Goal: Navigation & Orientation: Find specific page/section

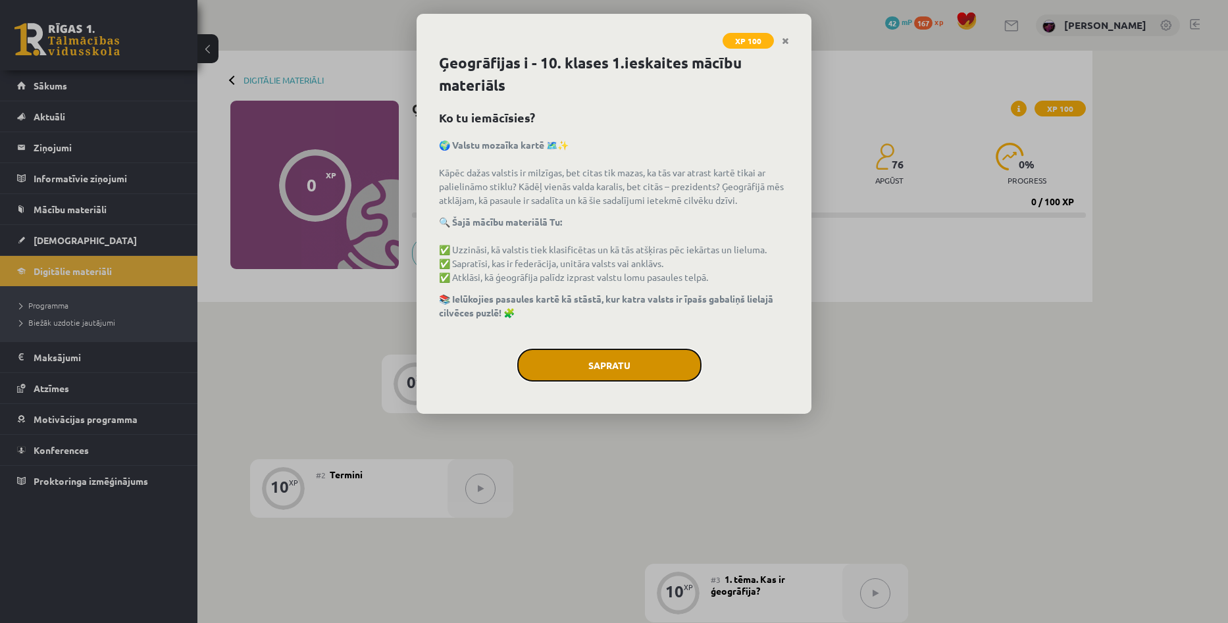
click at [645, 364] on button "Sapratu" at bounding box center [609, 365] width 184 height 33
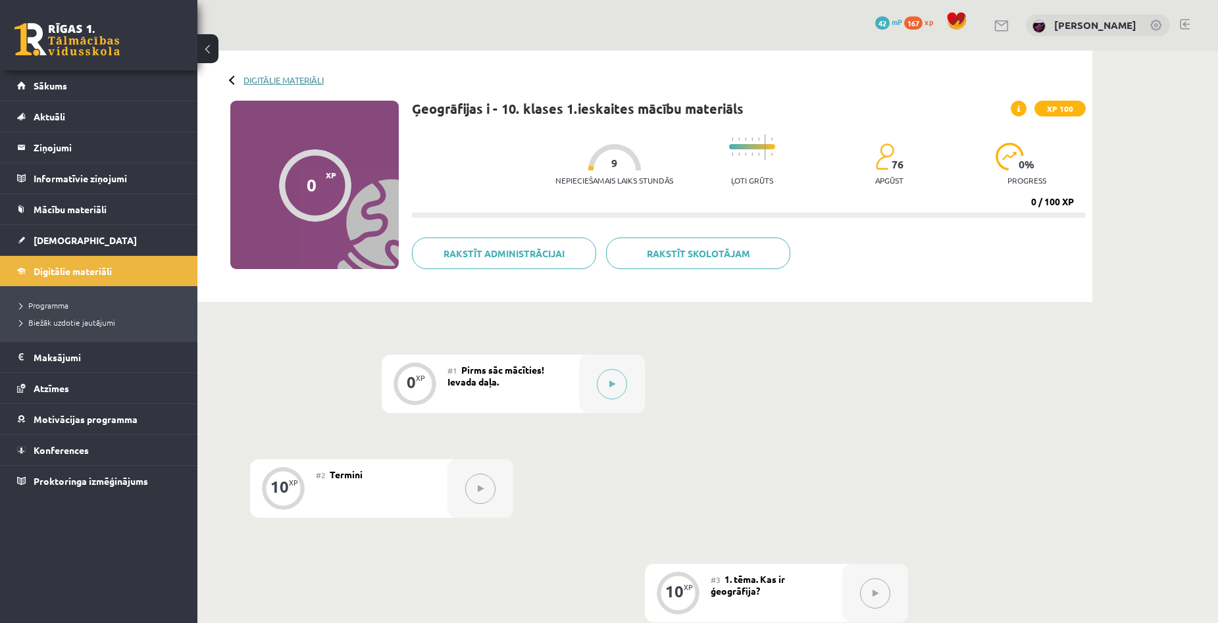
click at [249, 80] on link "Digitālie materiāli" at bounding box center [283, 80] width 80 height 10
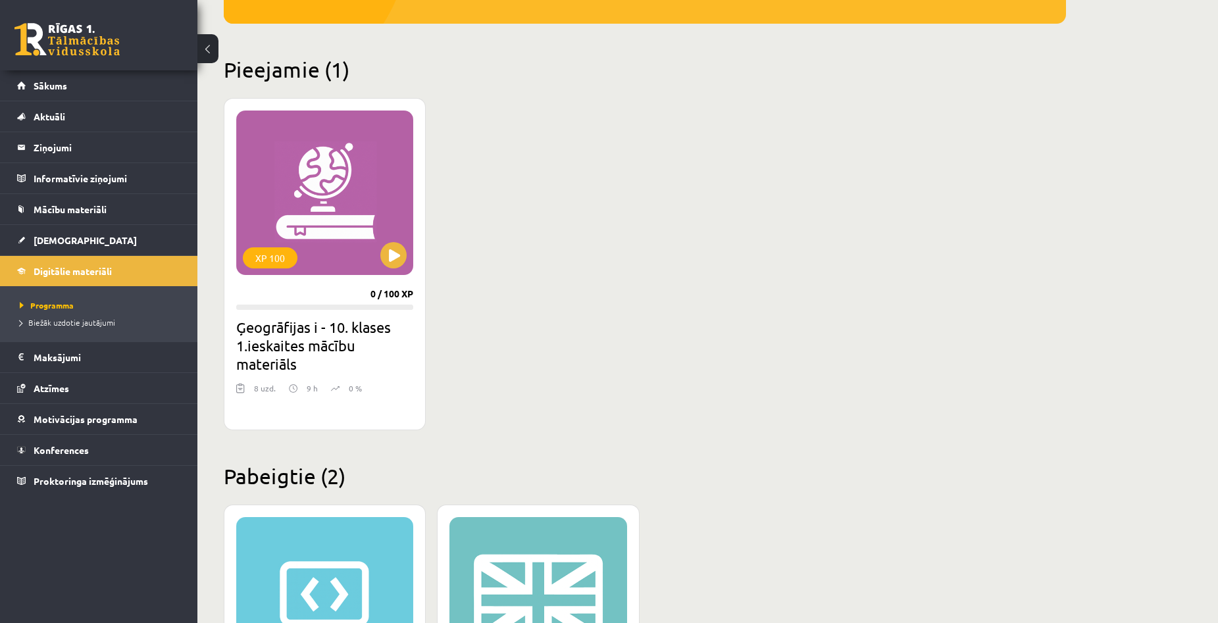
scroll to position [329, 0]
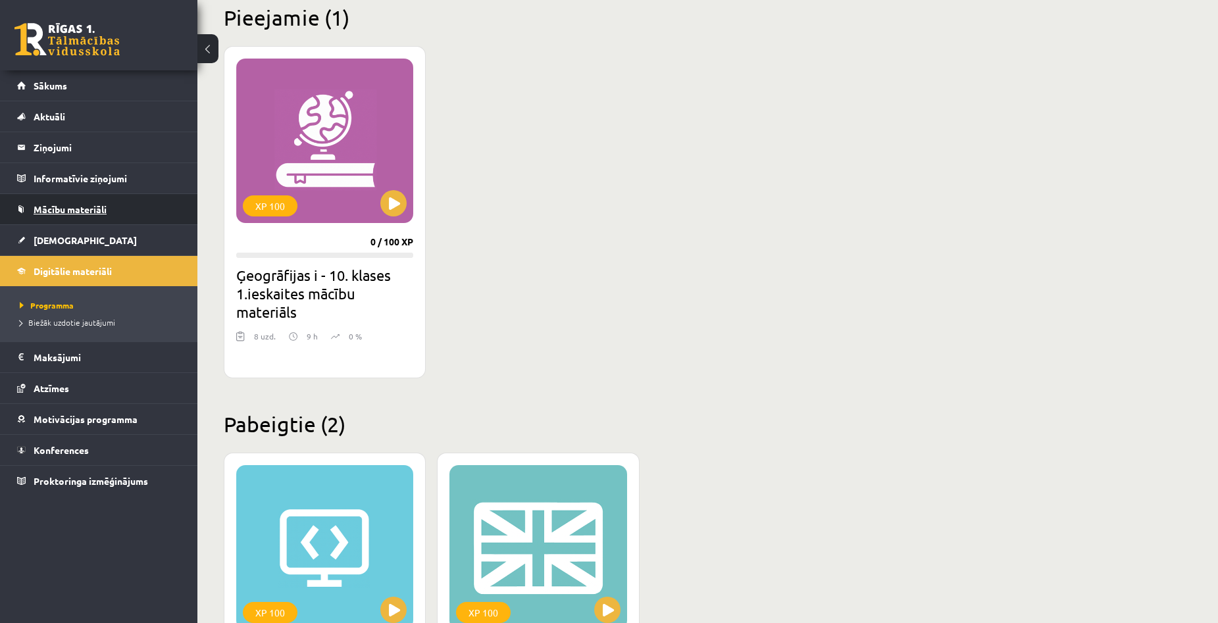
click at [72, 215] on link "Mācību materiāli" at bounding box center [99, 209] width 164 height 30
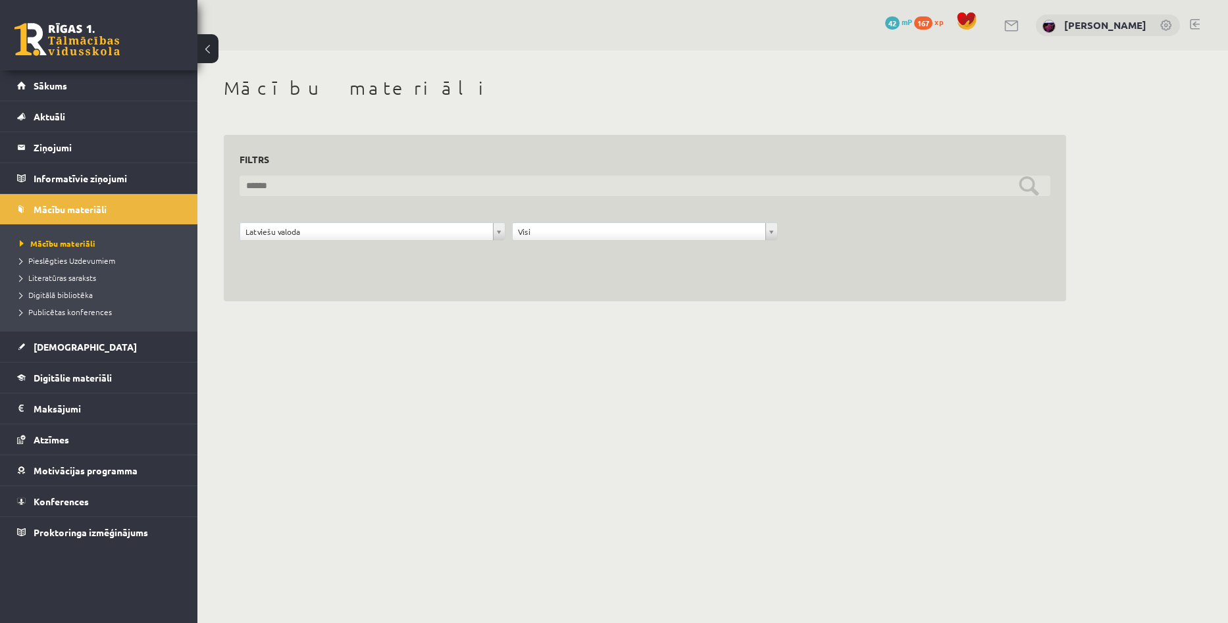
click at [509, 176] on input "text" at bounding box center [645, 186] width 811 height 20
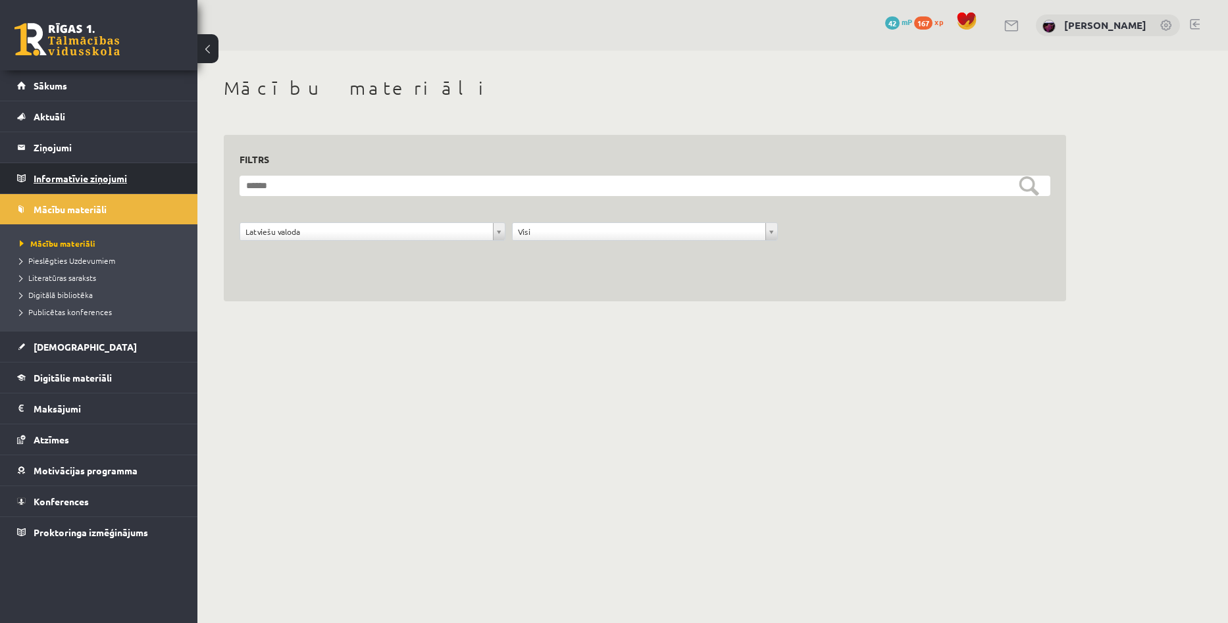
click at [89, 168] on legend "Informatīvie ziņojumi 0" at bounding box center [107, 178] width 147 height 30
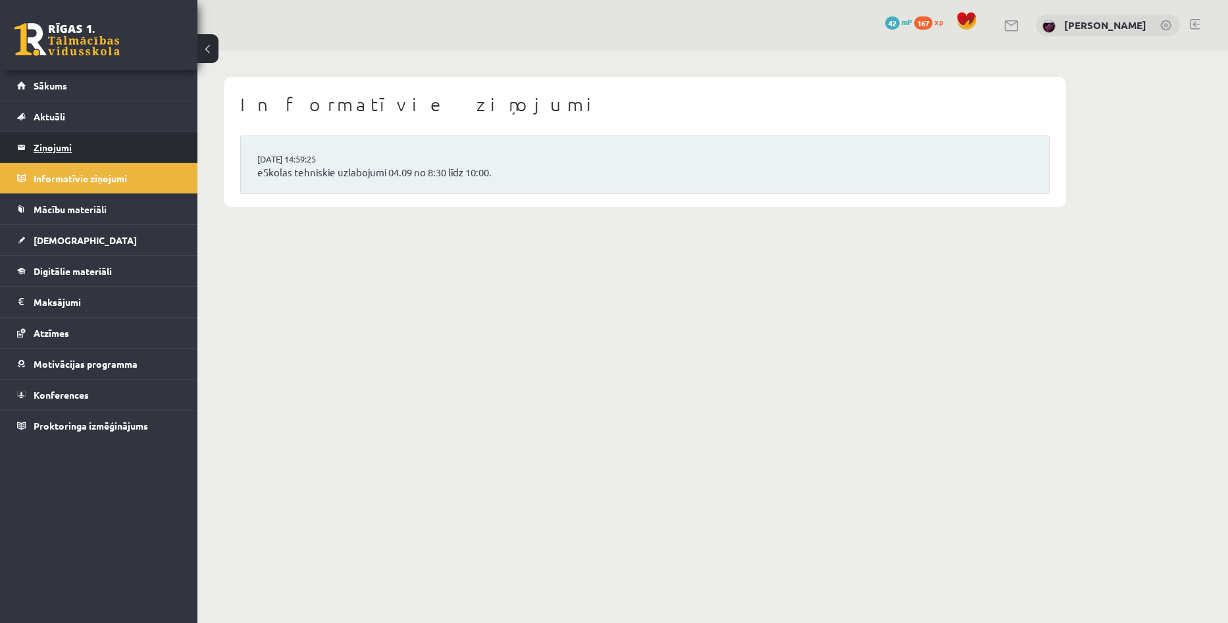
click at [80, 138] on legend "Ziņojumi 0" at bounding box center [107, 147] width 147 height 30
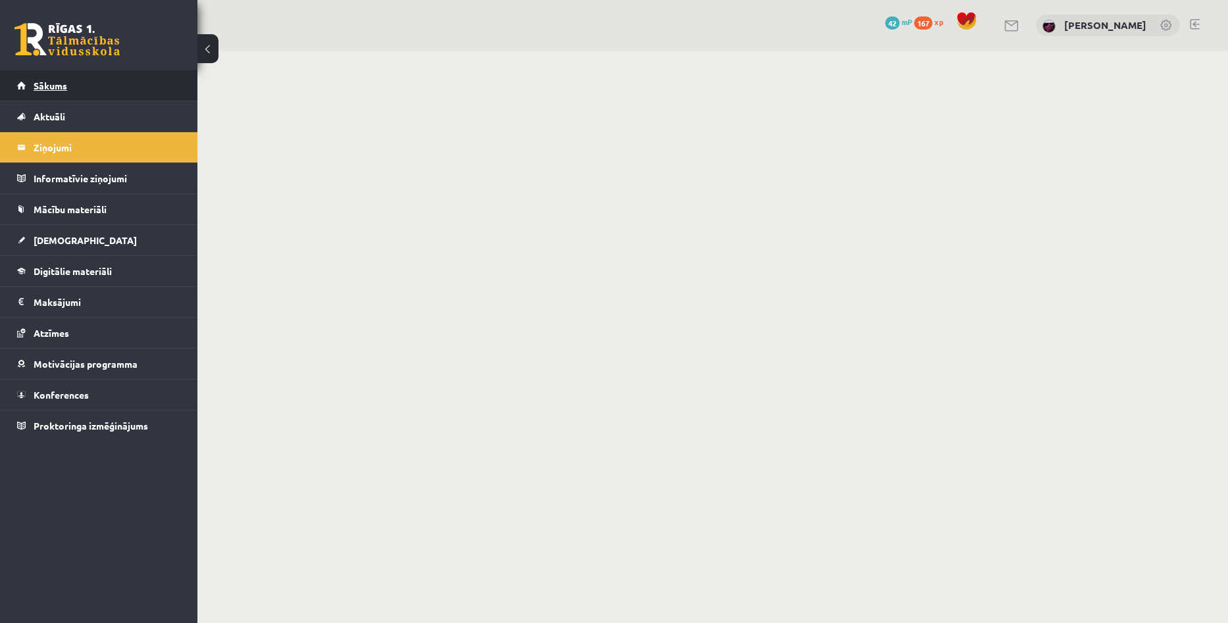
click at [55, 76] on link "Sākums" at bounding box center [99, 85] width 164 height 30
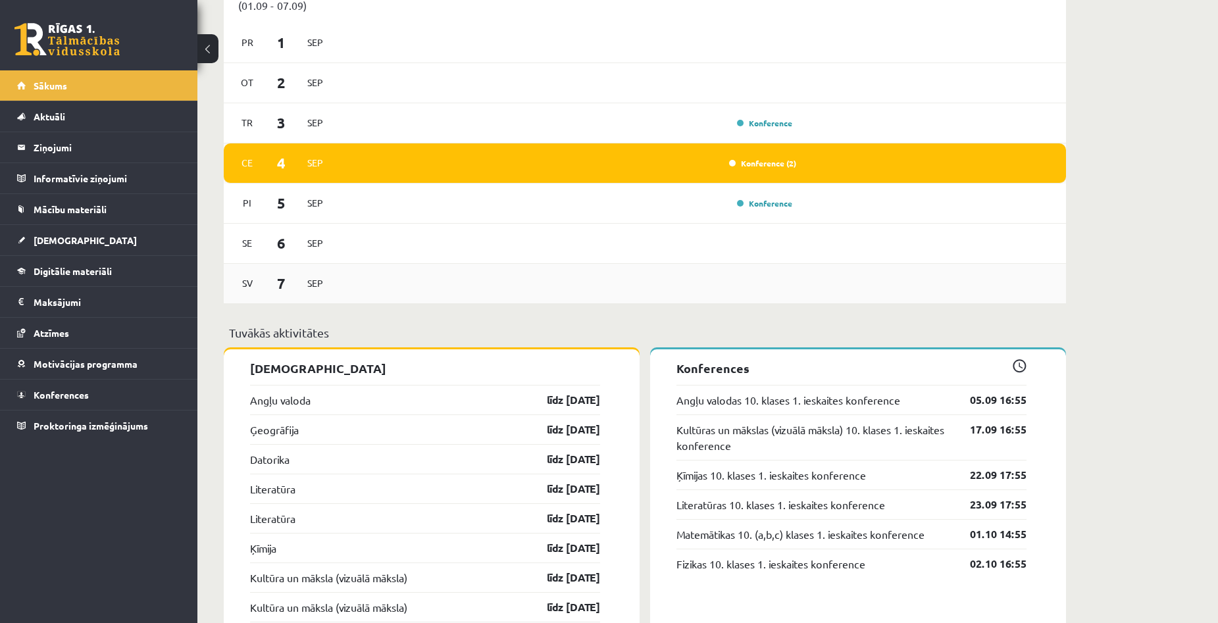
scroll to position [921, 0]
